Goal: Navigation & Orientation: Find specific page/section

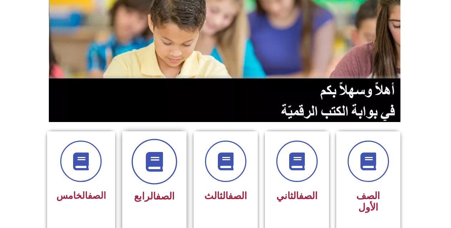
scroll to position [71, 0]
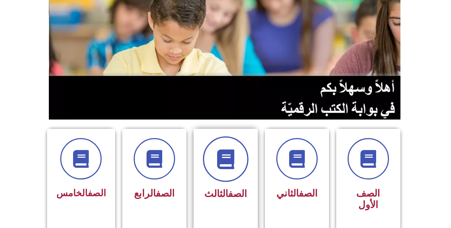
click at [219, 167] on icon at bounding box center [226, 160] width 20 height 20
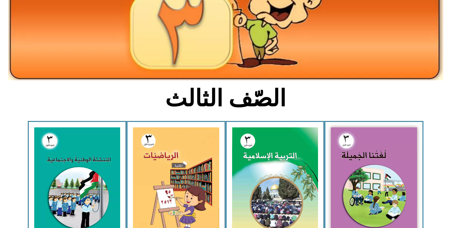
scroll to position [107, 0]
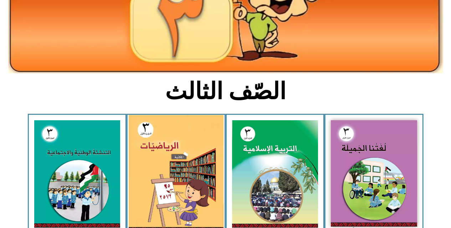
click at [174, 167] on img at bounding box center [176, 173] width 95 height 117
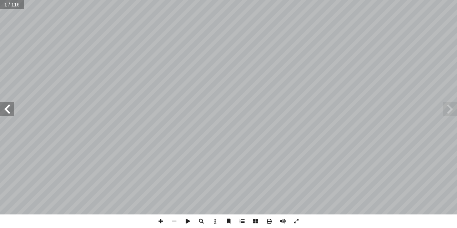
click at [9, 5] on input "text" at bounding box center [12, 4] width 24 height 9
type input "**"
click at [445, 114] on span at bounding box center [450, 109] width 14 height 14
click at [448, 112] on span at bounding box center [450, 109] width 14 height 14
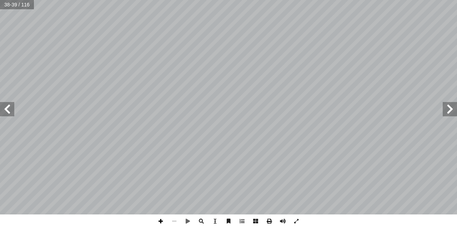
click at [163, 221] on span at bounding box center [161, 221] width 14 height 14
click at [11, 107] on span at bounding box center [7, 109] width 14 height 14
click at [159, 222] on span at bounding box center [161, 221] width 14 height 14
click at [163, 220] on span at bounding box center [161, 221] width 14 height 14
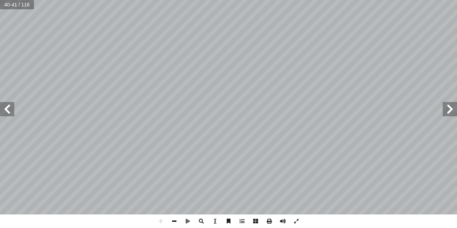
click at [176, 220] on span at bounding box center [174, 221] width 14 height 14
